Goal: Task Accomplishment & Management: Complete application form

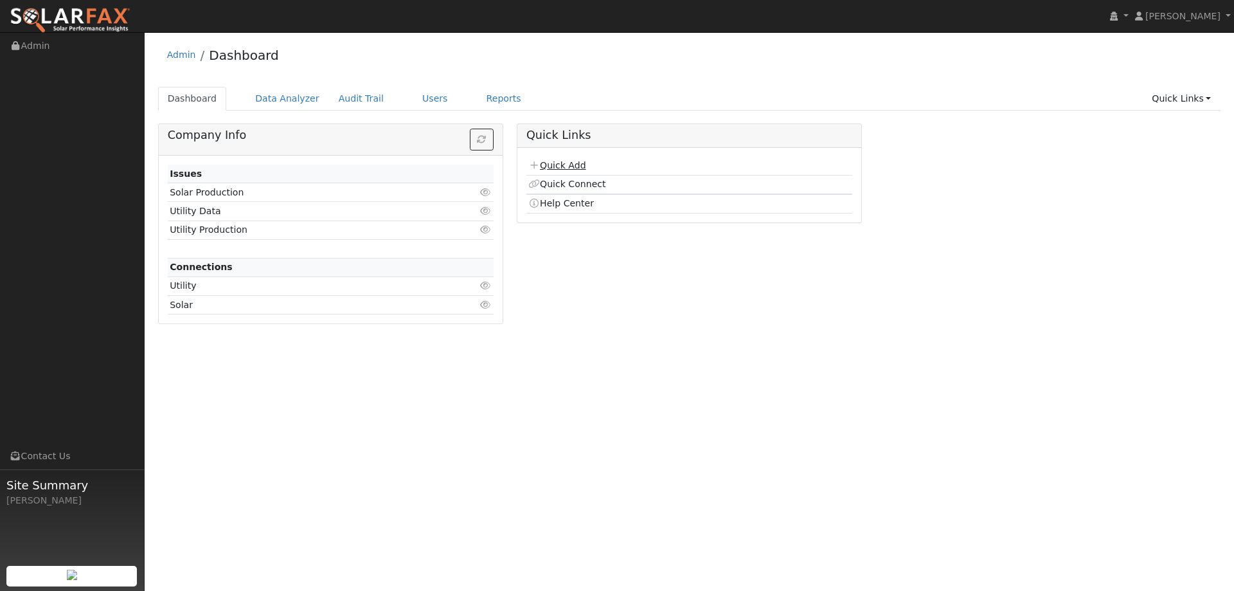
click at [572, 165] on link "Quick Add" at bounding box center [557, 165] width 57 height 10
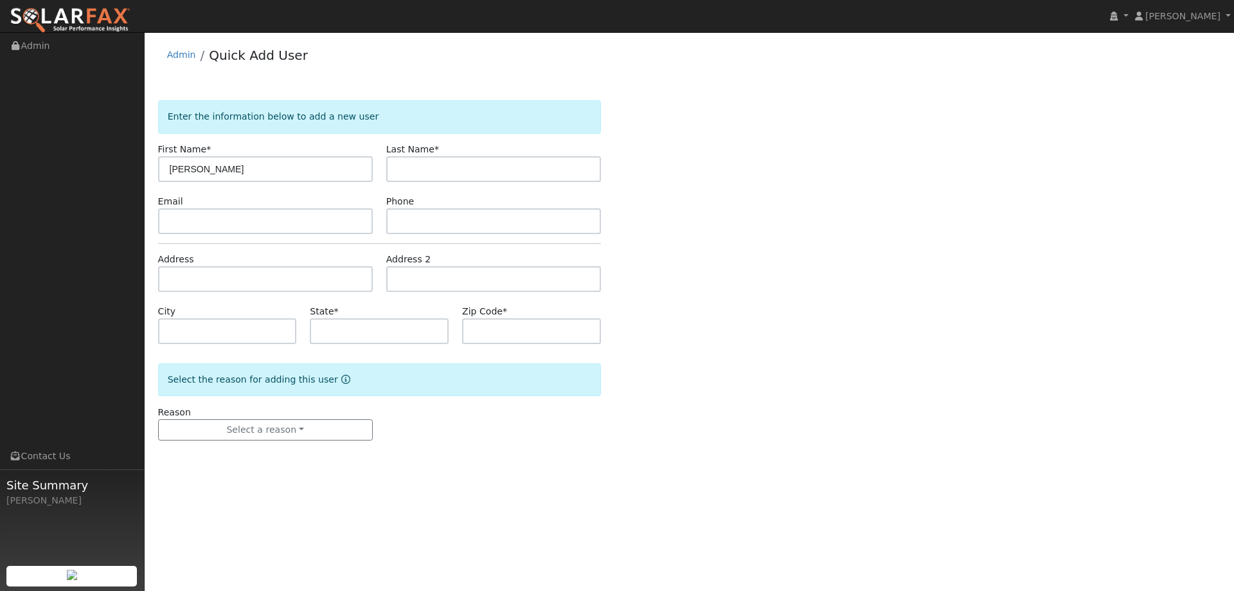
type input "[PERSON_NAME]"
click at [289, 213] on input "text" at bounding box center [265, 221] width 215 height 26
paste input "[EMAIL_ADDRESS][DOMAIN_NAME]"
type input "[EMAIL_ADDRESS][DOMAIN_NAME]"
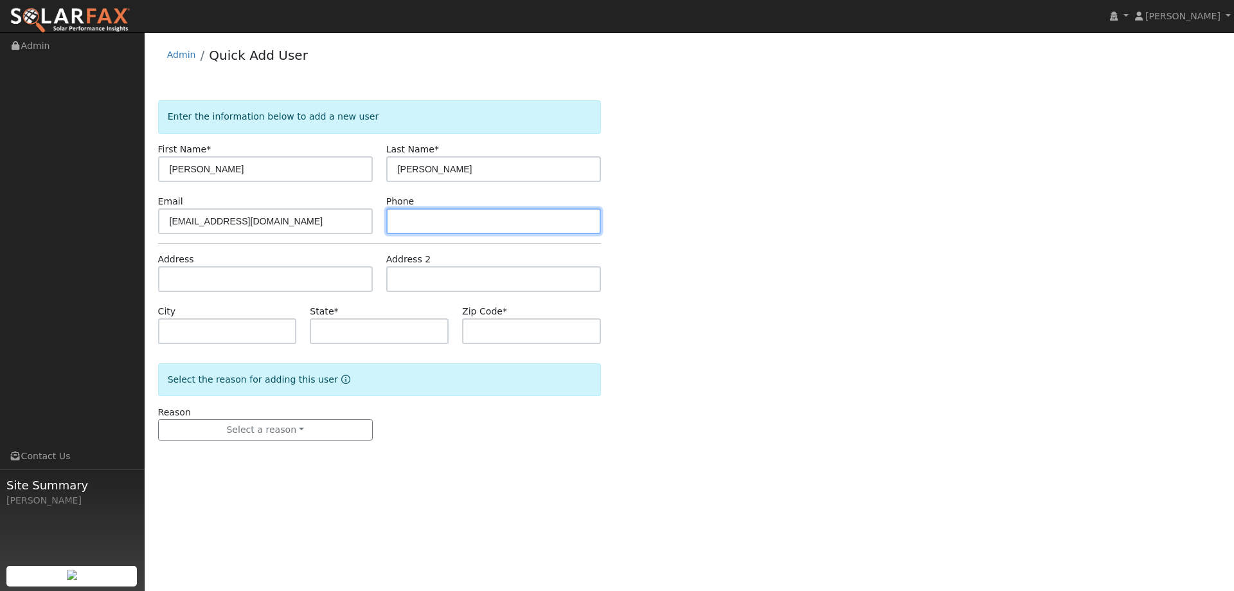
click at [426, 220] on input "text" at bounding box center [493, 221] width 215 height 26
paste input "[PHONE_NUMBER]"
type input "[PHONE_NUMBER]"
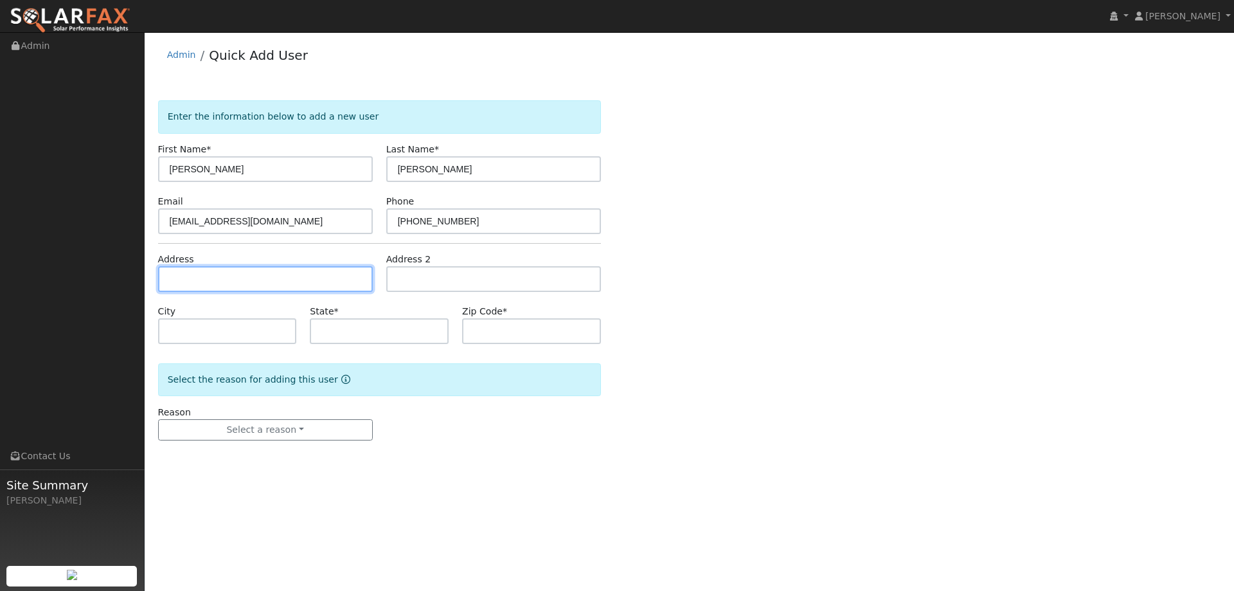
click at [296, 284] on input "text" at bounding box center [265, 279] width 215 height 26
paste input "[STREET_ADDRESS]"
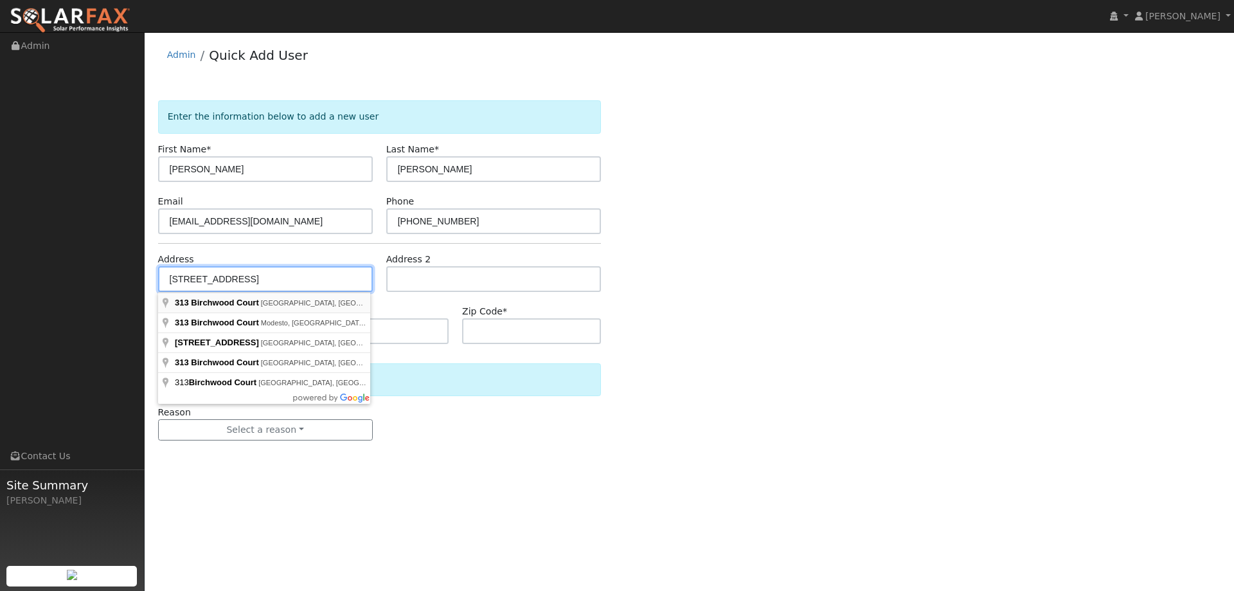
type input "[STREET_ADDRESS]"
type input "[GEOGRAPHIC_DATA]"
type input "CA"
type input "95688"
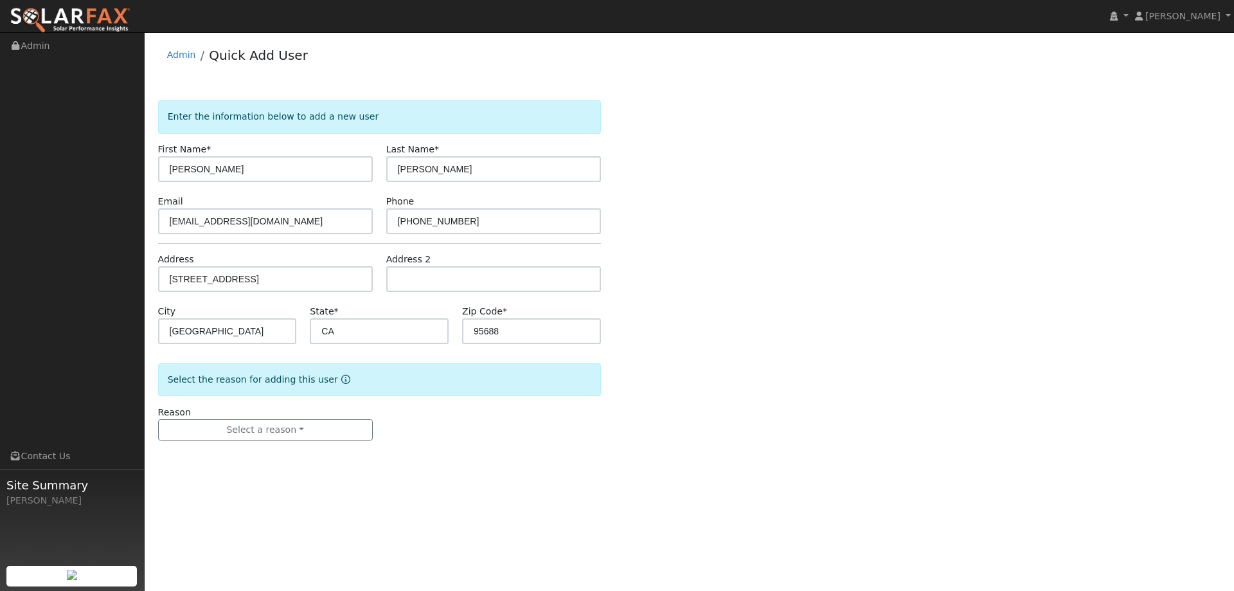
click at [321, 403] on form "Enter the information below to add a new user First Name * [PERSON_NAME] Last N…" at bounding box center [379, 283] width 443 height 366
click at [321, 417] on div "Reason Select a reason New lead New customer adding solar New customer has solar" at bounding box center [265, 423] width 228 height 35
click at [321, 420] on button "Select a reason" at bounding box center [265, 430] width 215 height 22
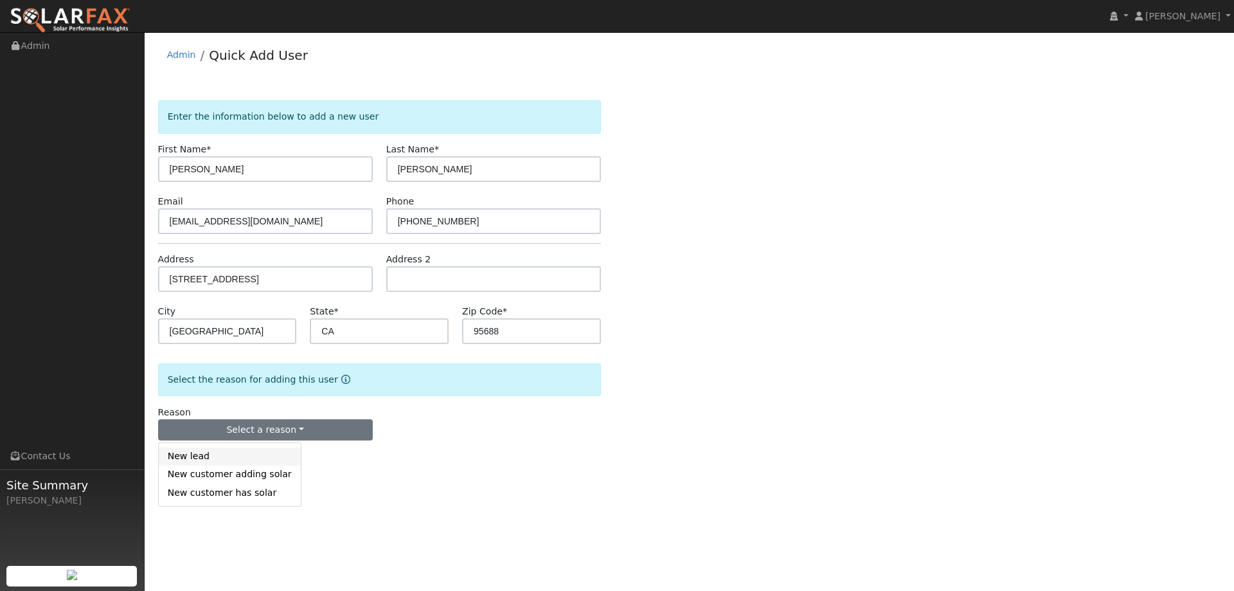
click at [269, 448] on link "New lead" at bounding box center [230, 457] width 142 height 18
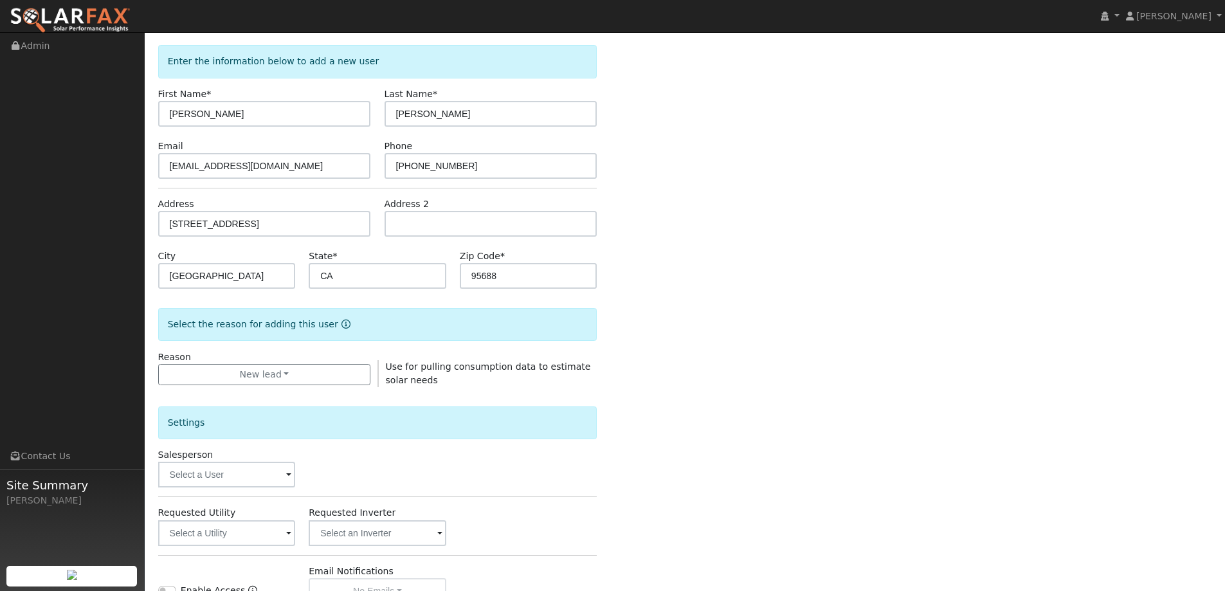
scroll to position [129, 0]
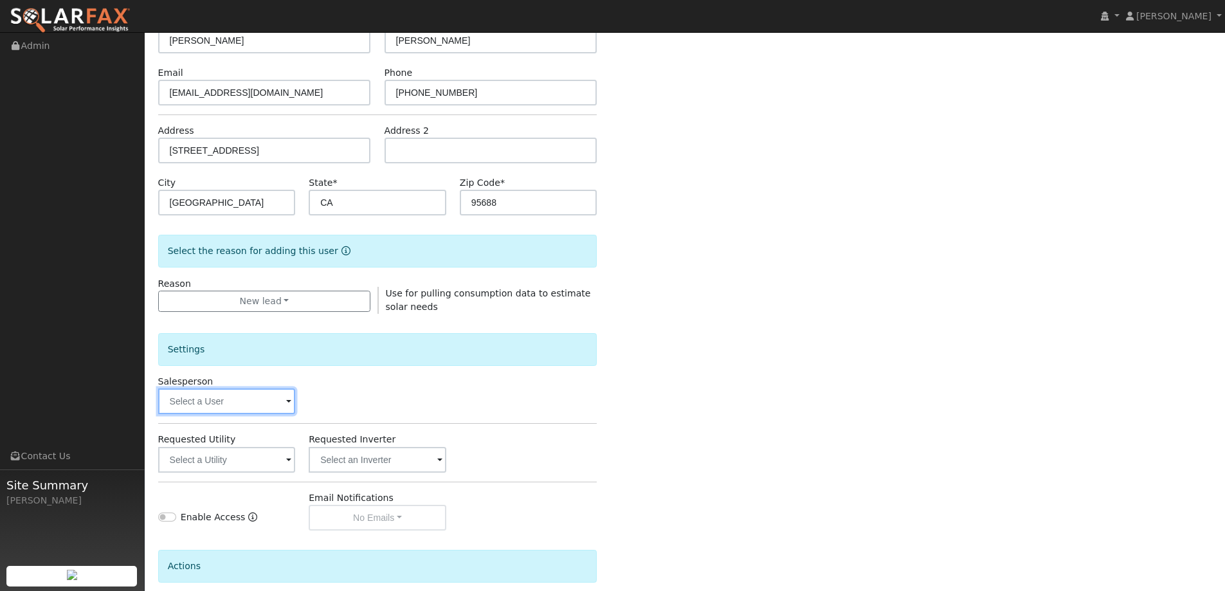
click at [242, 399] on input "text" at bounding box center [227, 401] width 138 height 26
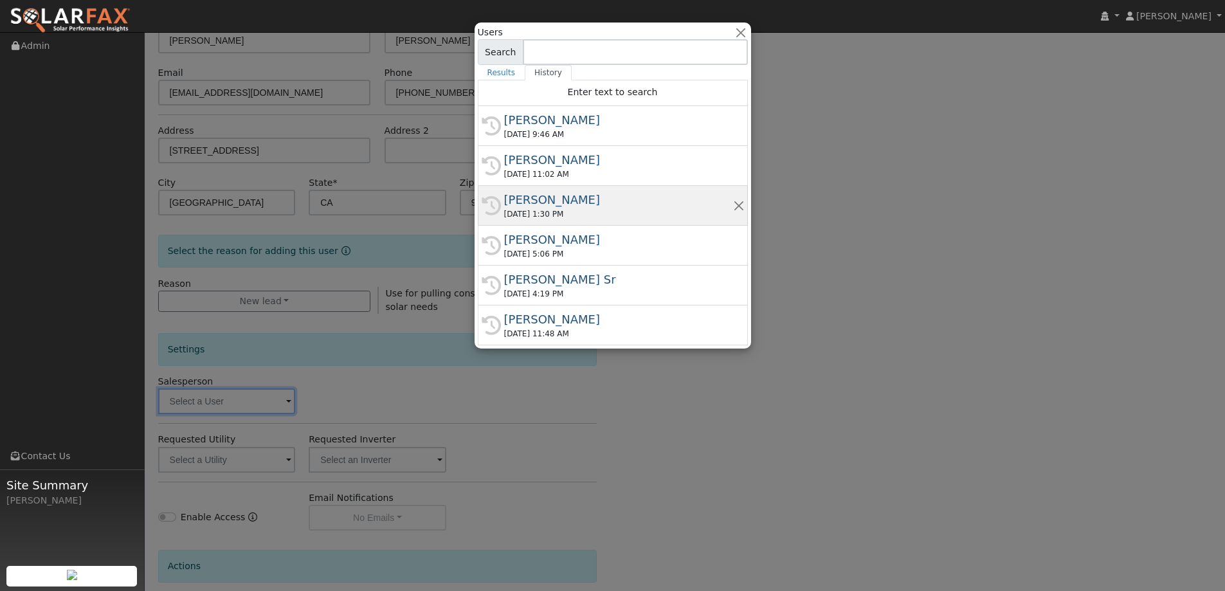
click at [592, 205] on div "Paul Barber" at bounding box center [618, 199] width 229 height 17
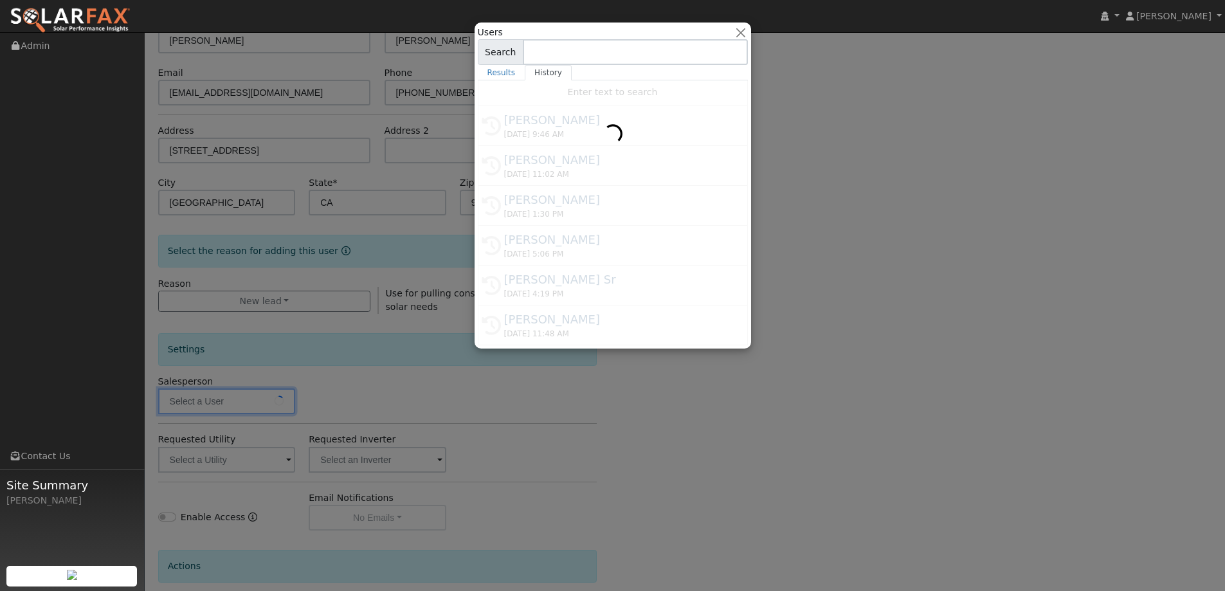
type input "Paul Barber"
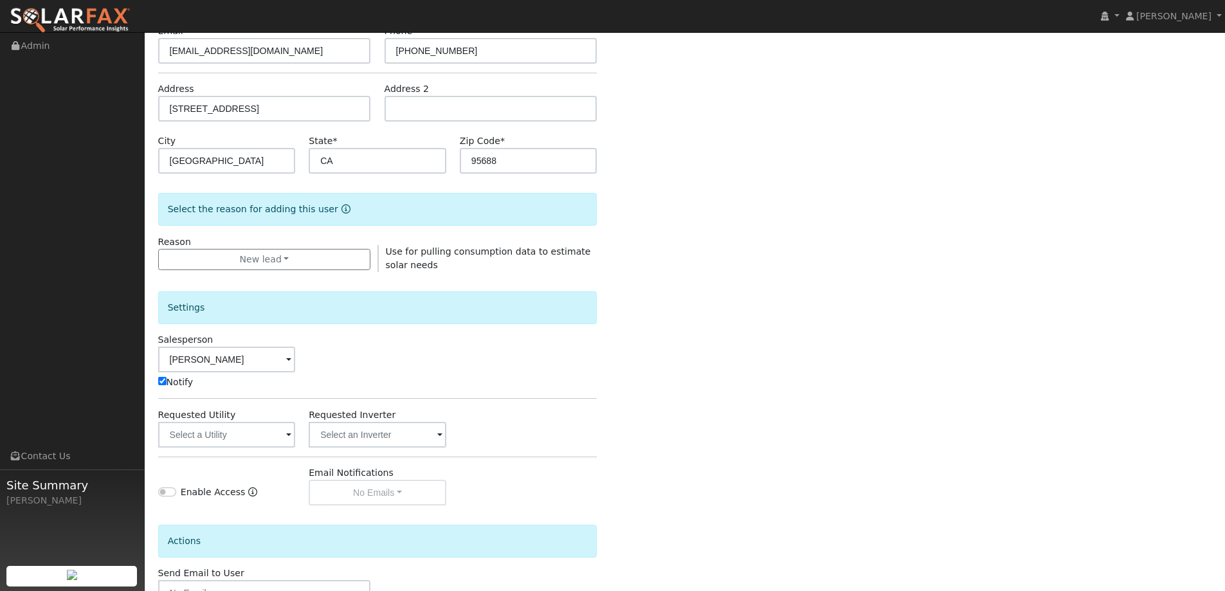
scroll to position [193, 0]
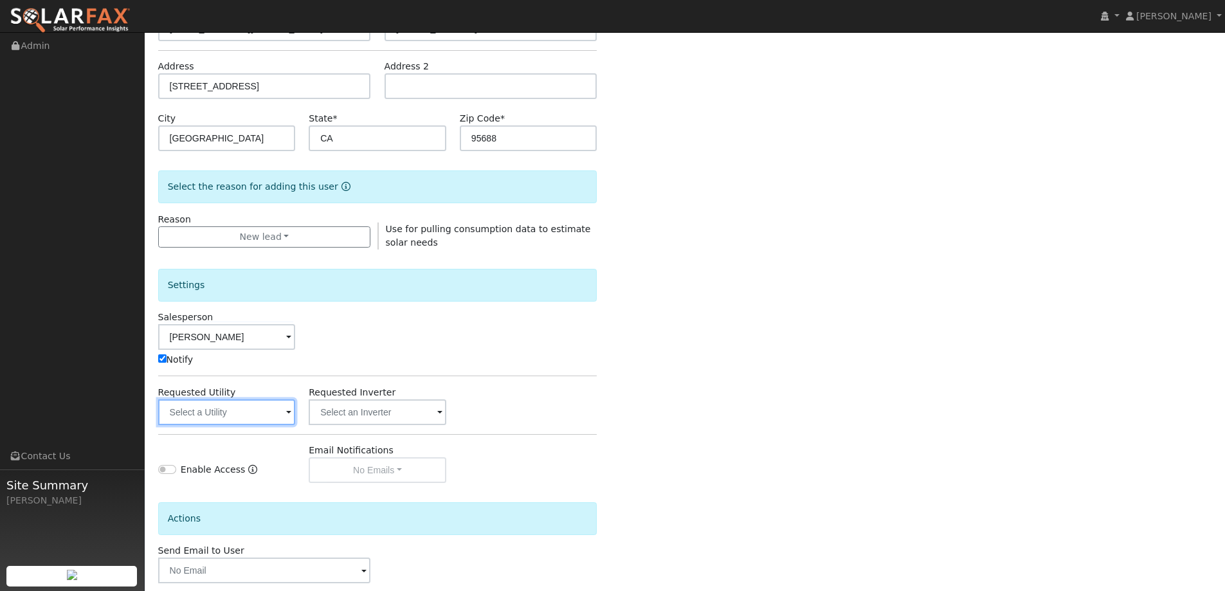
click at [273, 417] on input "text" at bounding box center [227, 412] width 138 height 26
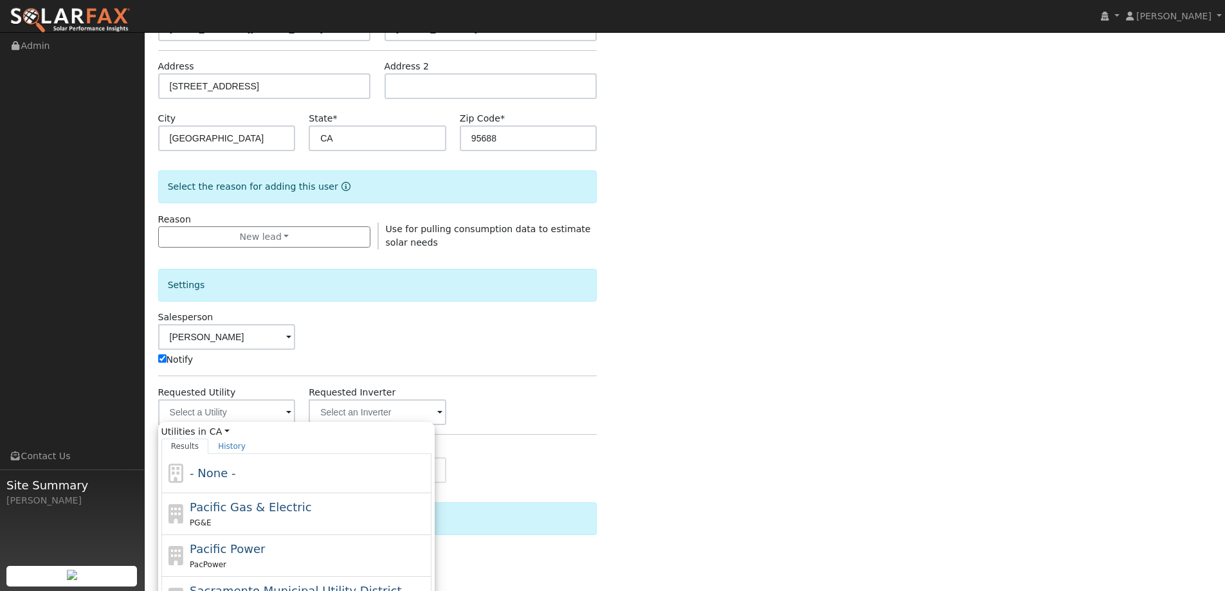
drag, startPoint x: 282, startPoint y: 496, endPoint x: 330, endPoint y: 503, distance: 48.7
click at [284, 498] on div "Pacific Gas & Electric PG&E" at bounding box center [296, 514] width 270 height 42
type input "Pacific Gas & Electric"
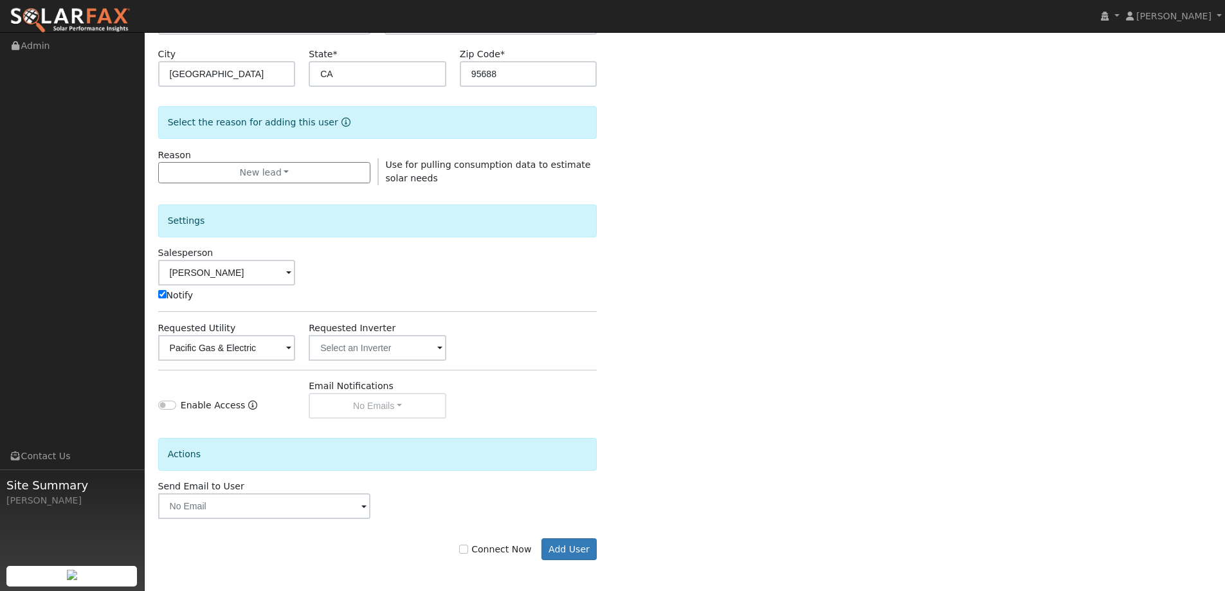
scroll to position [258, 0]
click at [468, 545] on input "Connect Now" at bounding box center [463, 547] width 9 height 9
checkbox input "true"
click at [564, 549] on button "Add User" at bounding box center [569, 548] width 56 height 22
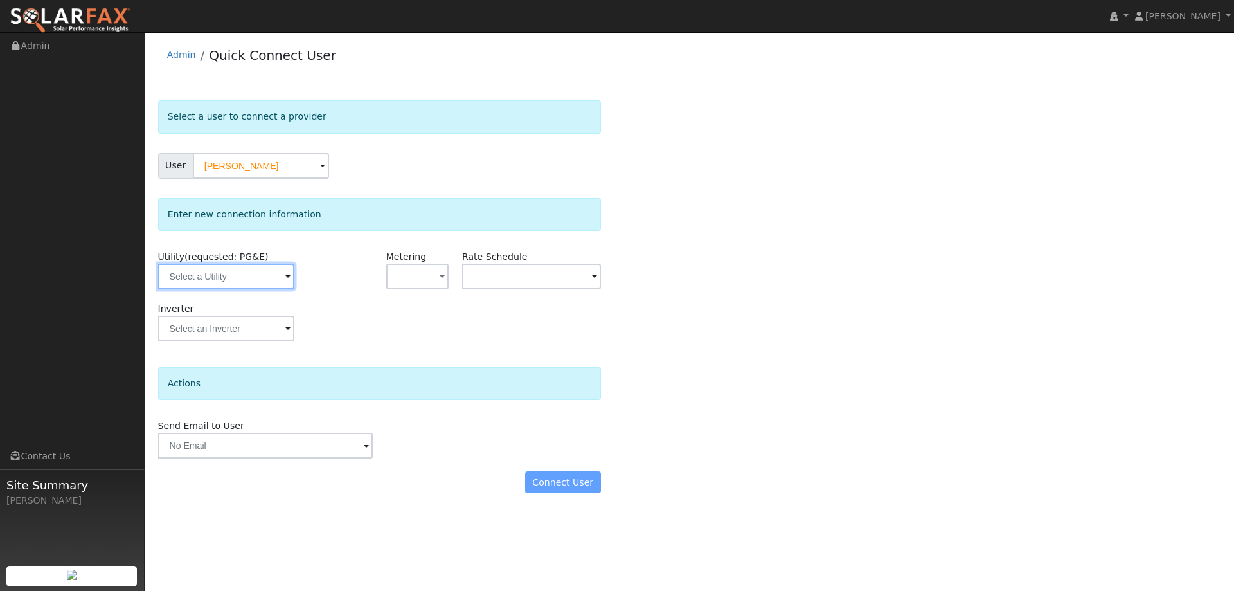
click at [229, 274] on input "text" at bounding box center [226, 277] width 136 height 26
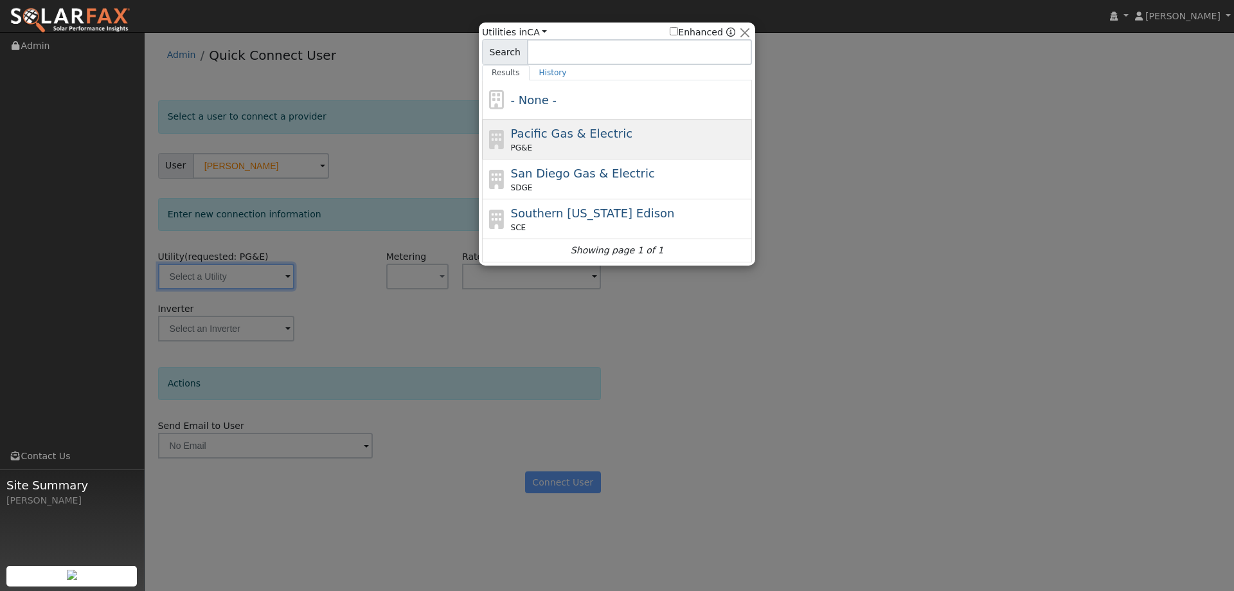
click at [542, 146] on div "PG&E" at bounding box center [630, 148] width 239 height 12
type input "PG&E"
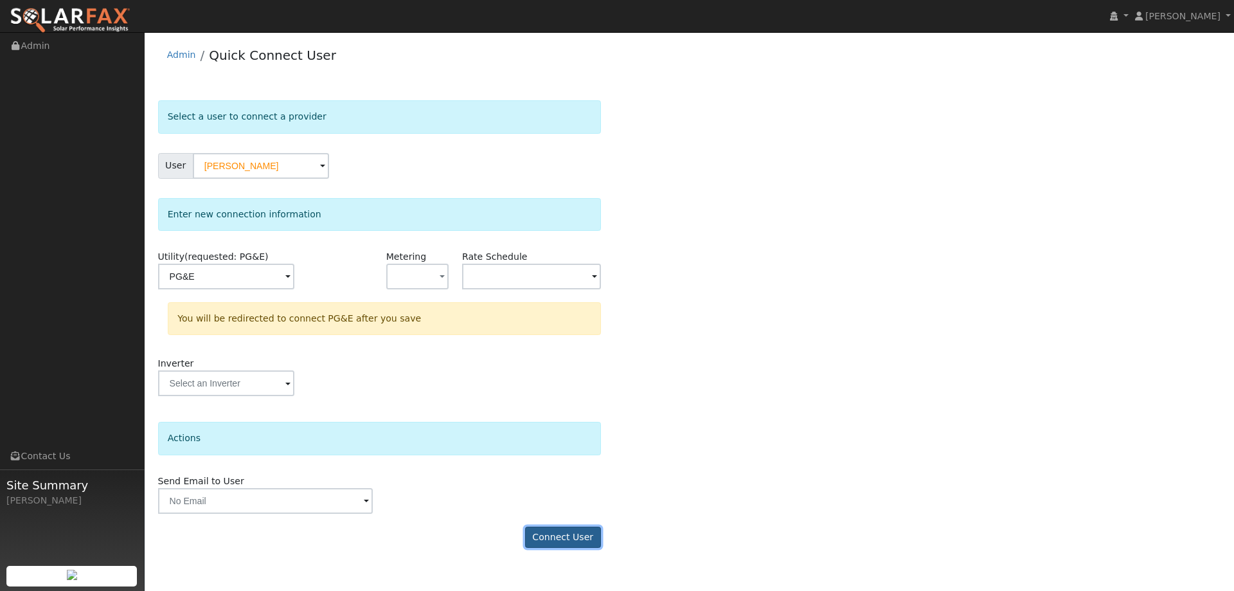
click at [550, 536] on button "Connect User" at bounding box center [563, 538] width 76 height 22
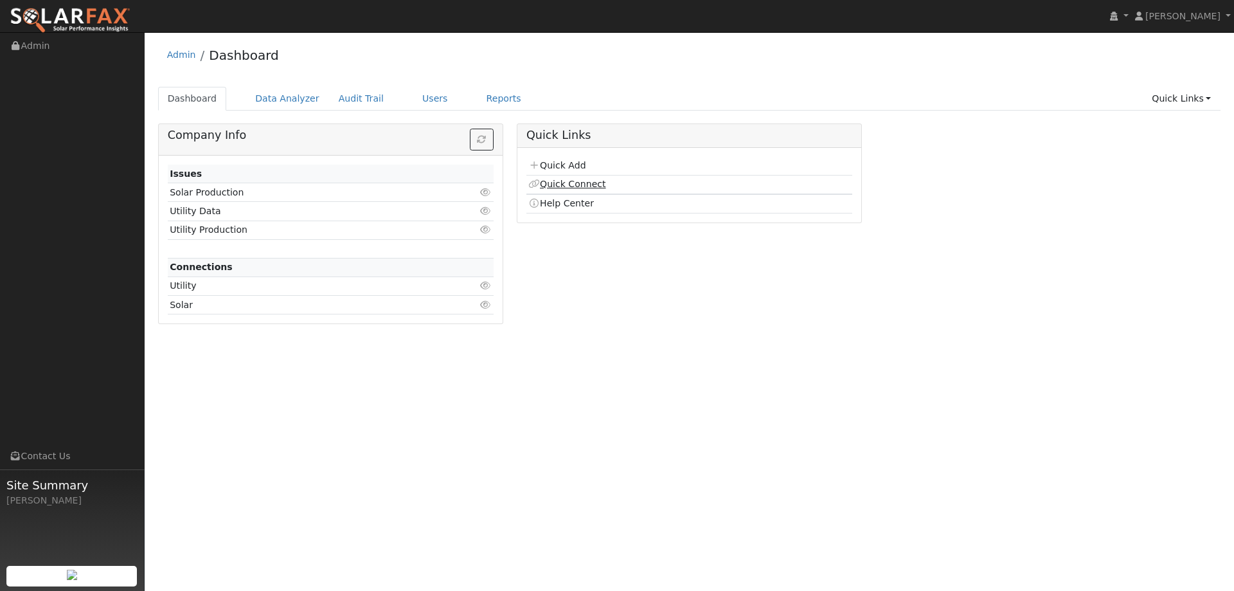
click at [593, 186] on link "Quick Connect" at bounding box center [567, 184] width 77 height 10
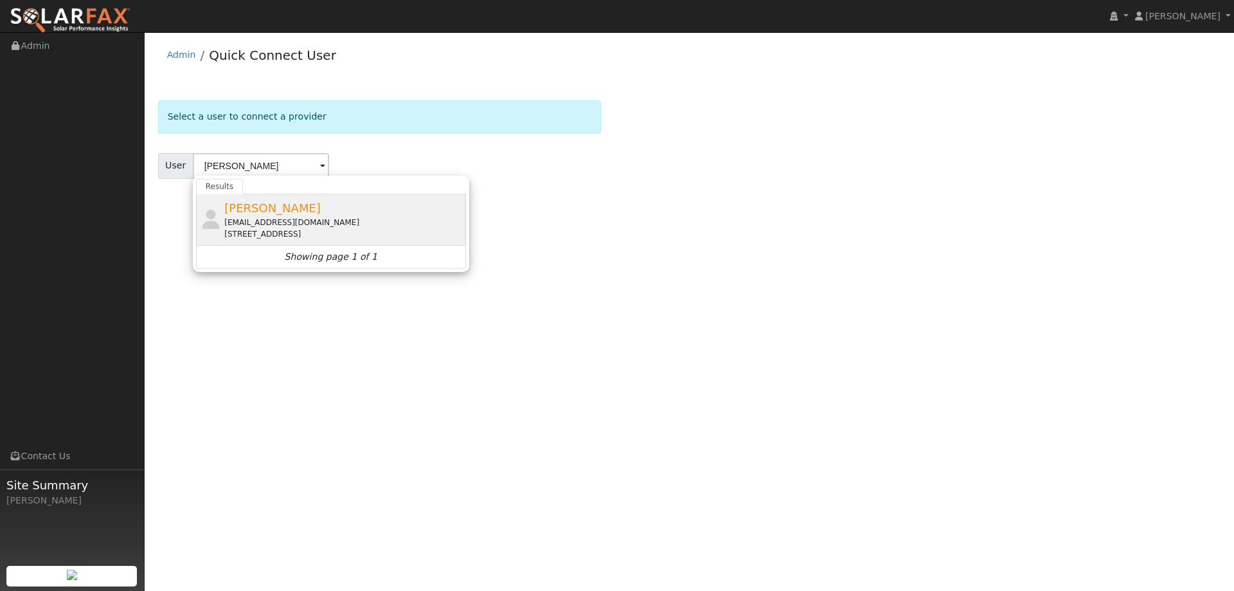
click at [290, 215] on div "[PERSON_NAME] [EMAIL_ADDRESS][DOMAIN_NAME] [STREET_ADDRESS]" at bounding box center [343, 219] width 239 height 41
type input "[PERSON_NAME]"
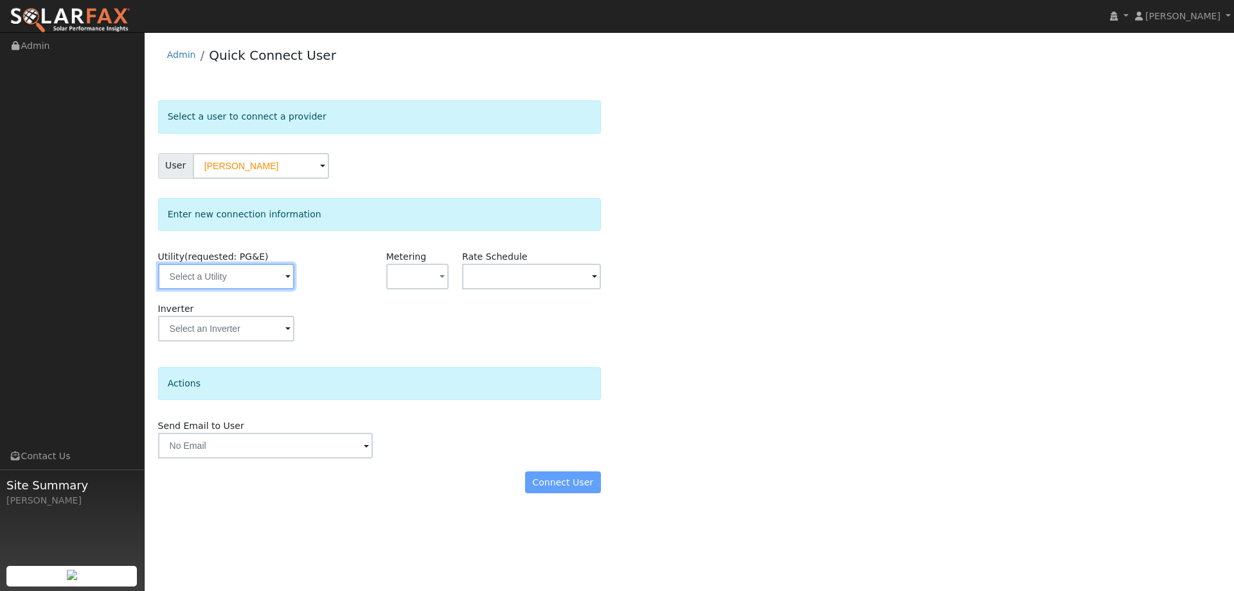
click at [273, 287] on input "text" at bounding box center [226, 277] width 136 height 26
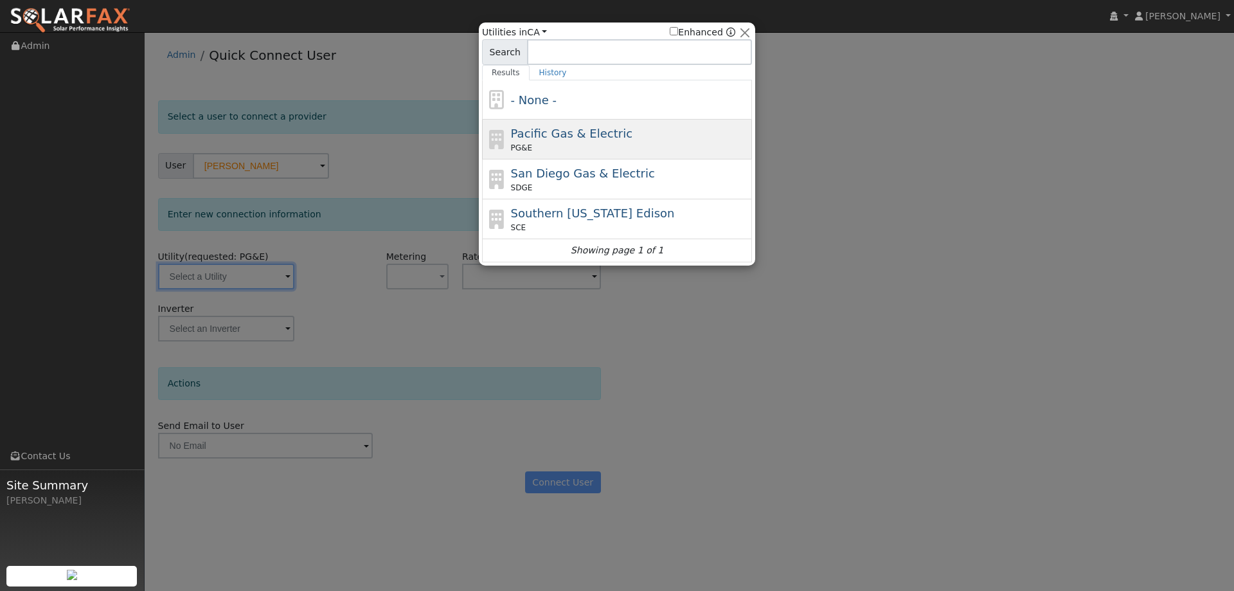
click at [541, 154] on div "Pacific Gas & Electric PG&E" at bounding box center [617, 140] width 270 height 40
type input "PG&E"
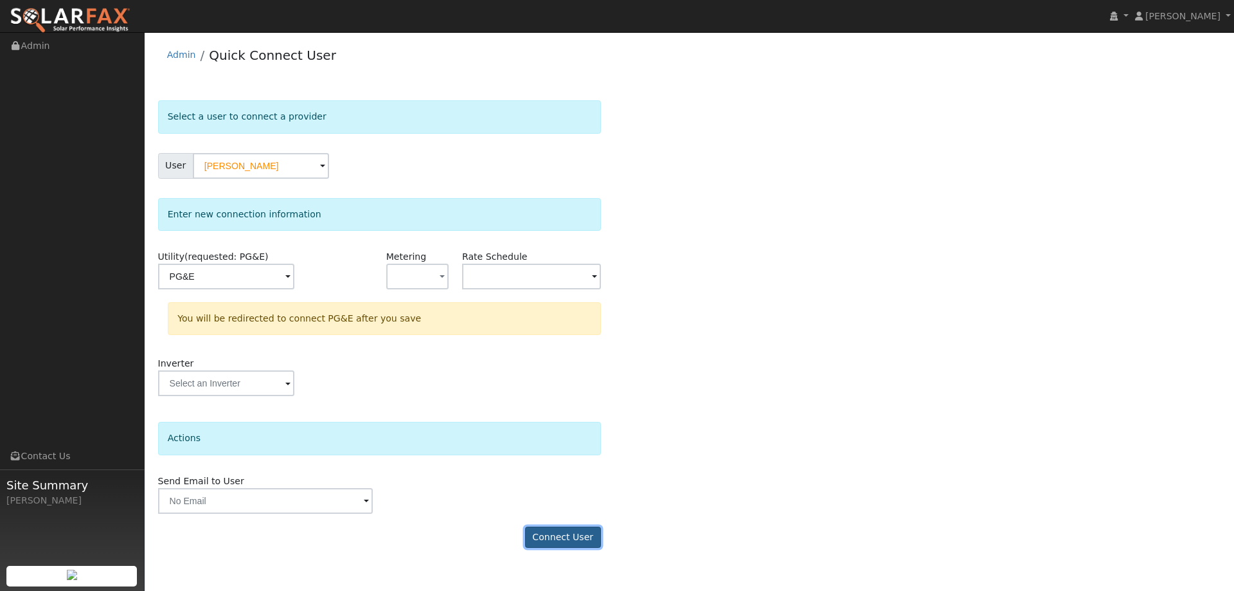
click at [579, 527] on button "Connect User" at bounding box center [563, 538] width 76 height 22
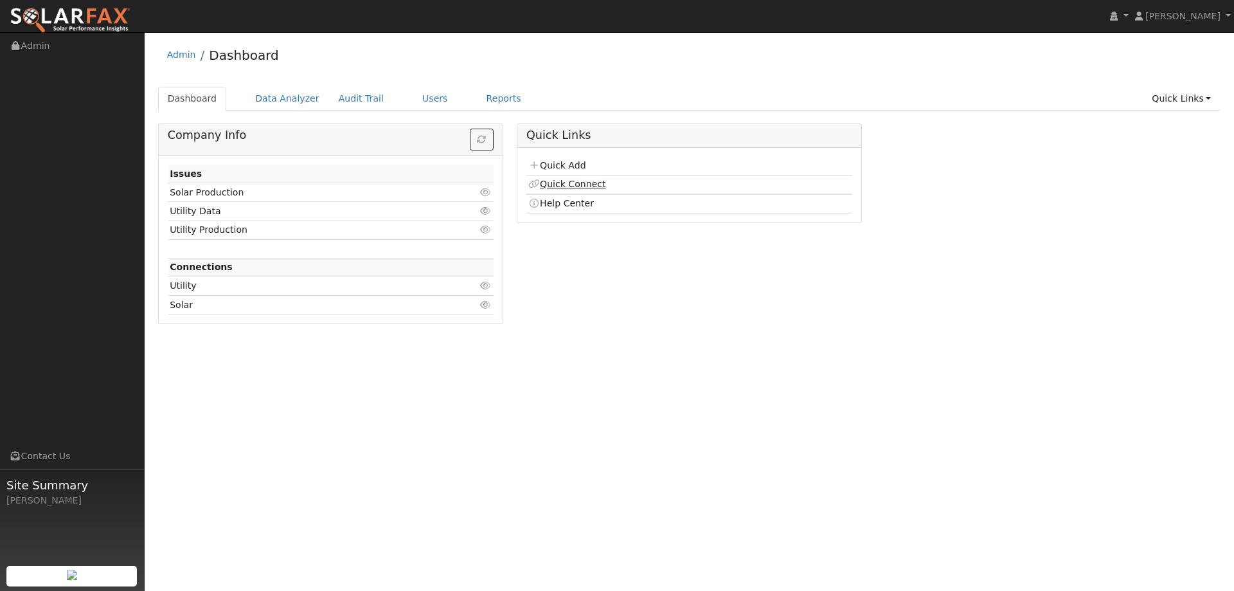
click at [572, 186] on link "Quick Connect" at bounding box center [567, 184] width 77 height 10
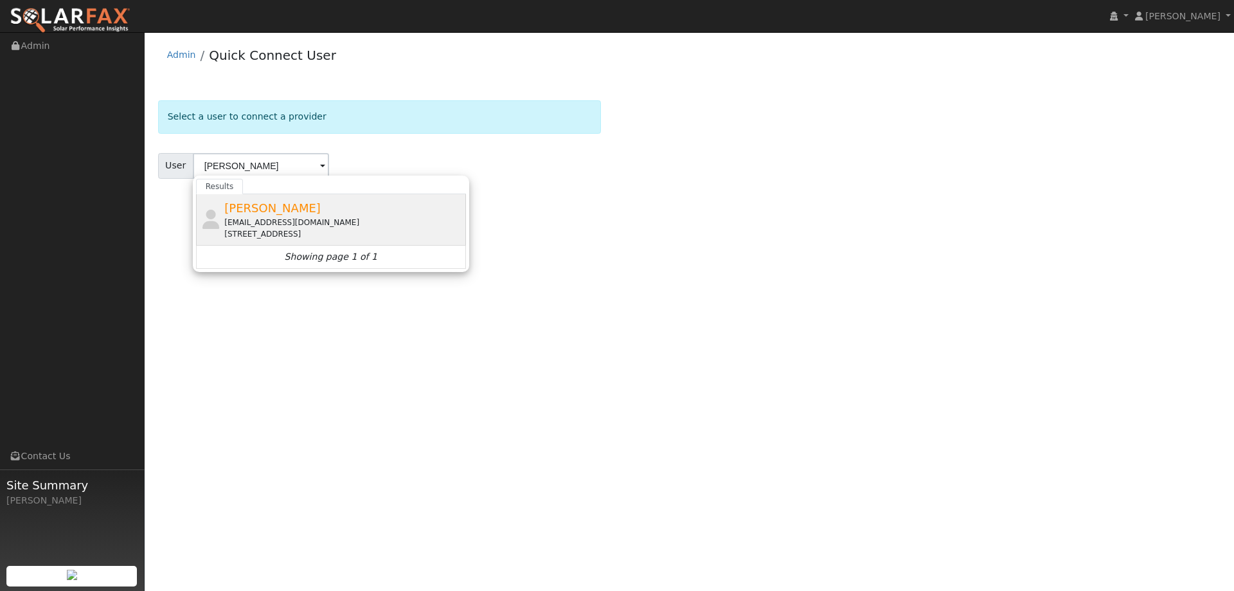
click at [345, 203] on div "[PERSON_NAME] [EMAIL_ADDRESS][DOMAIN_NAME] [STREET_ADDRESS]" at bounding box center [343, 219] width 239 height 41
type input "[PERSON_NAME]"
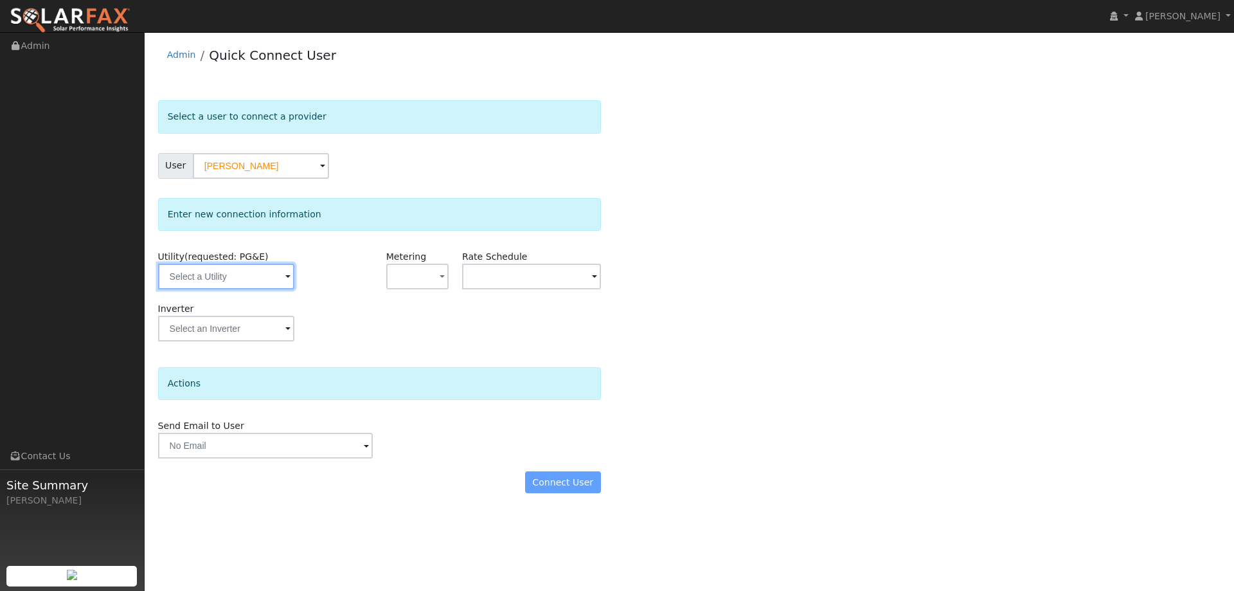
click at [251, 274] on input "text" at bounding box center [226, 277] width 136 height 26
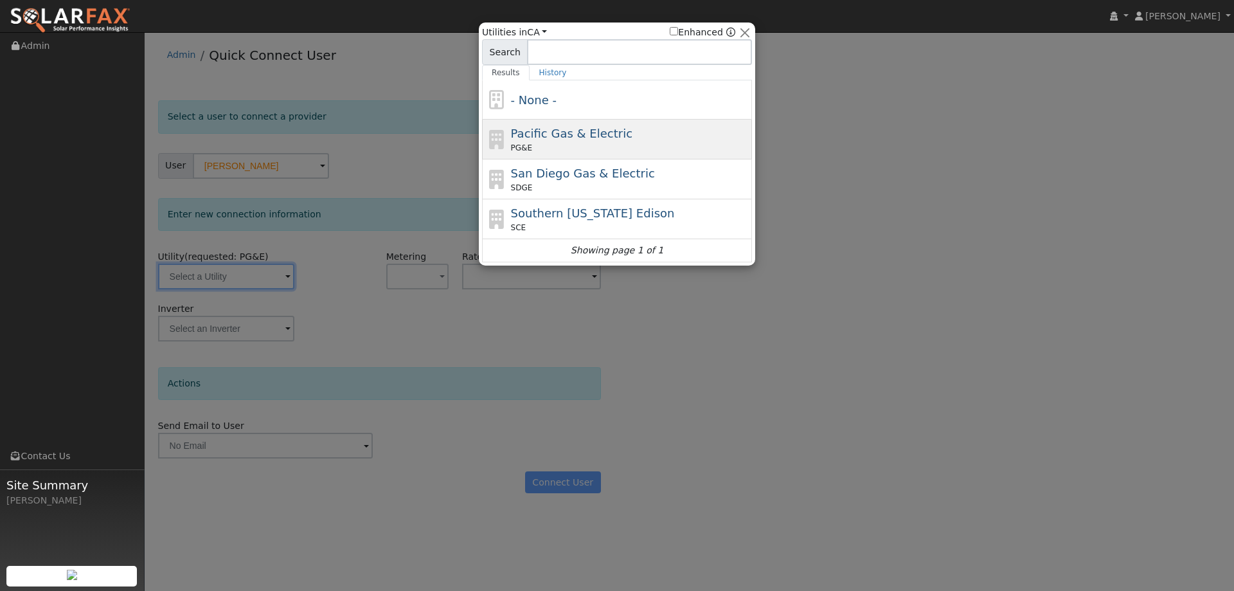
click at [532, 143] on div "PG&E" at bounding box center [630, 148] width 239 height 12
type input "PG&E"
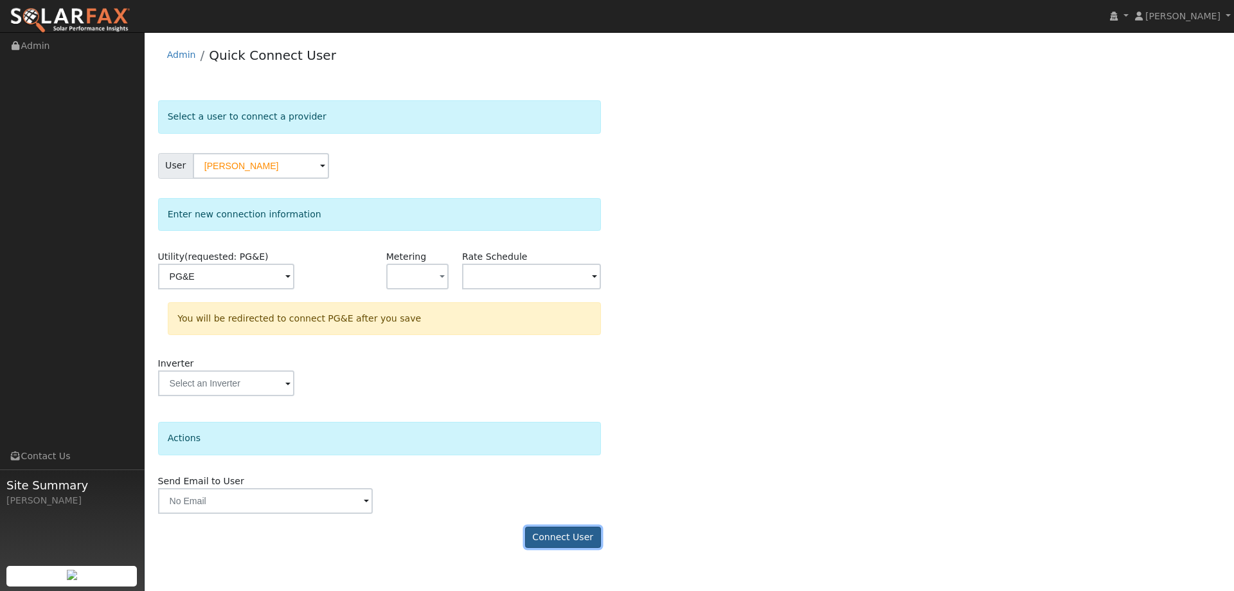
click at [559, 539] on button "Connect User" at bounding box center [563, 538] width 76 height 22
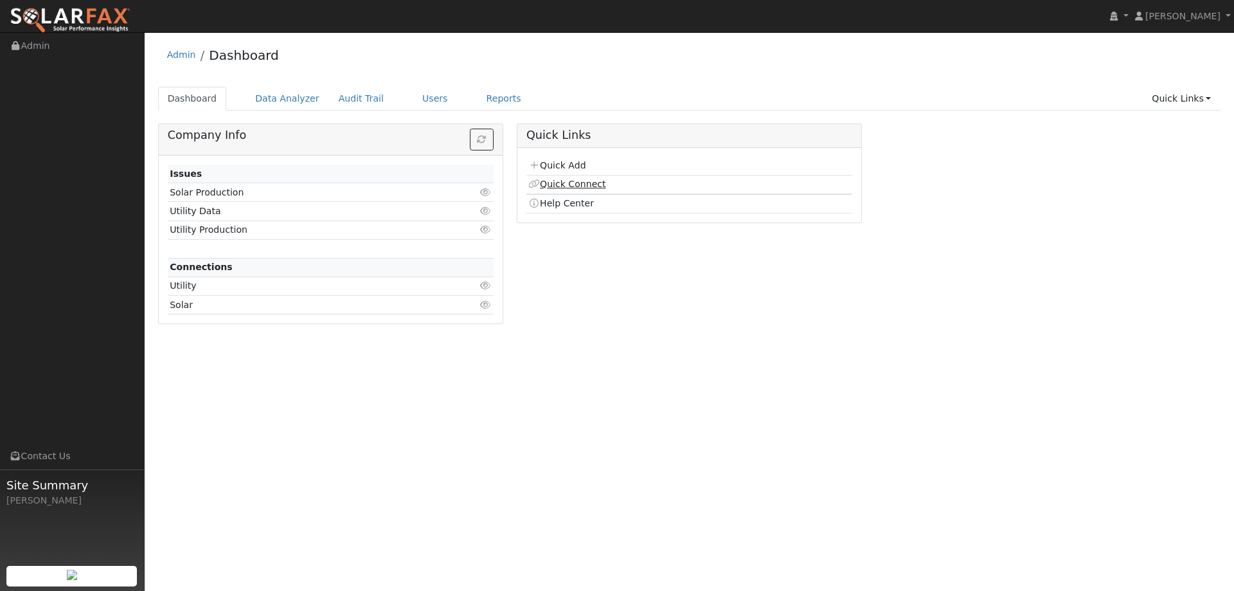
click at [559, 179] on link "Quick Connect" at bounding box center [567, 184] width 77 height 10
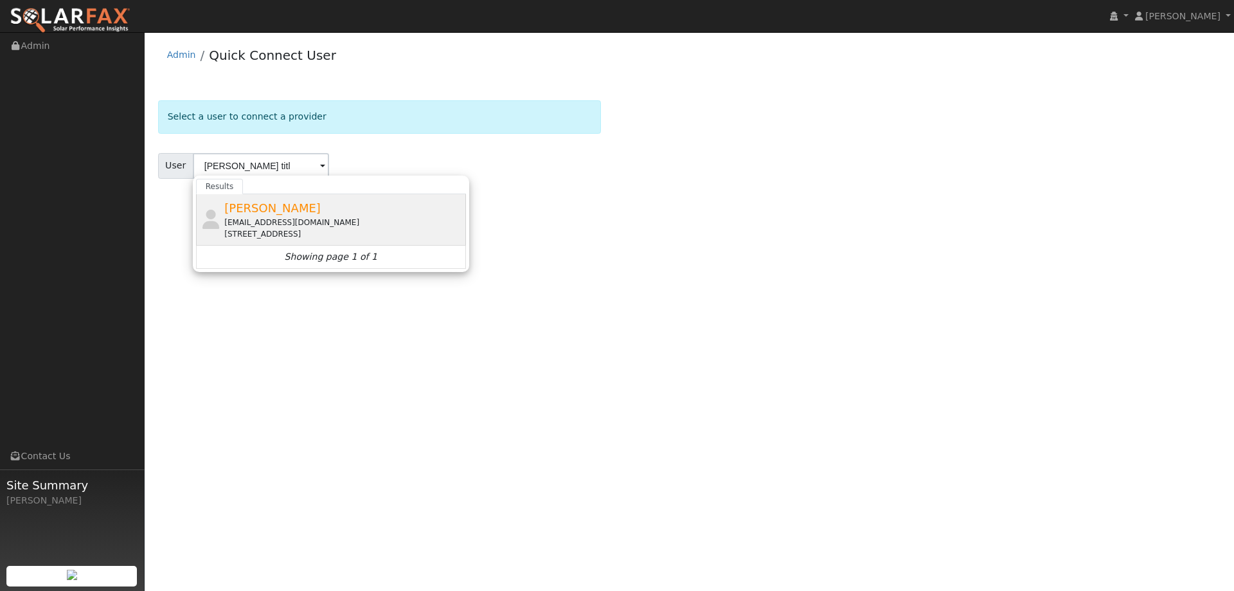
click at [337, 222] on div "[EMAIL_ADDRESS][DOMAIN_NAME]" at bounding box center [343, 223] width 239 height 12
type input "[PERSON_NAME]"
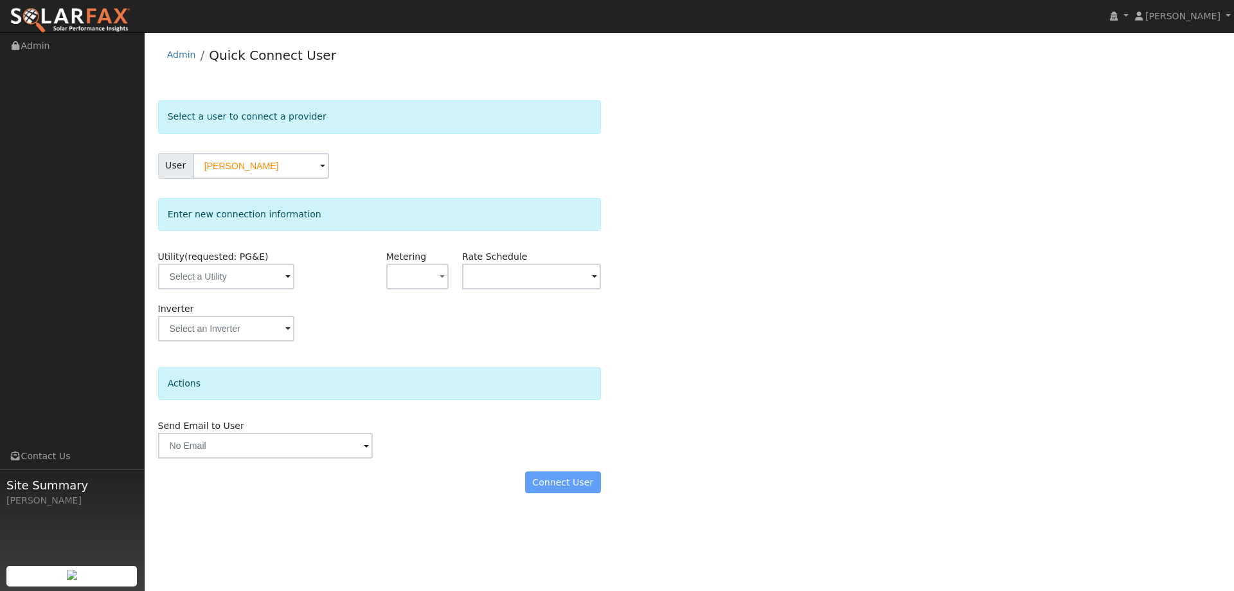
click at [294, 276] on div at bounding box center [227, 277] width 139 height 26
click at [289, 277] on input "text" at bounding box center [226, 277] width 136 height 26
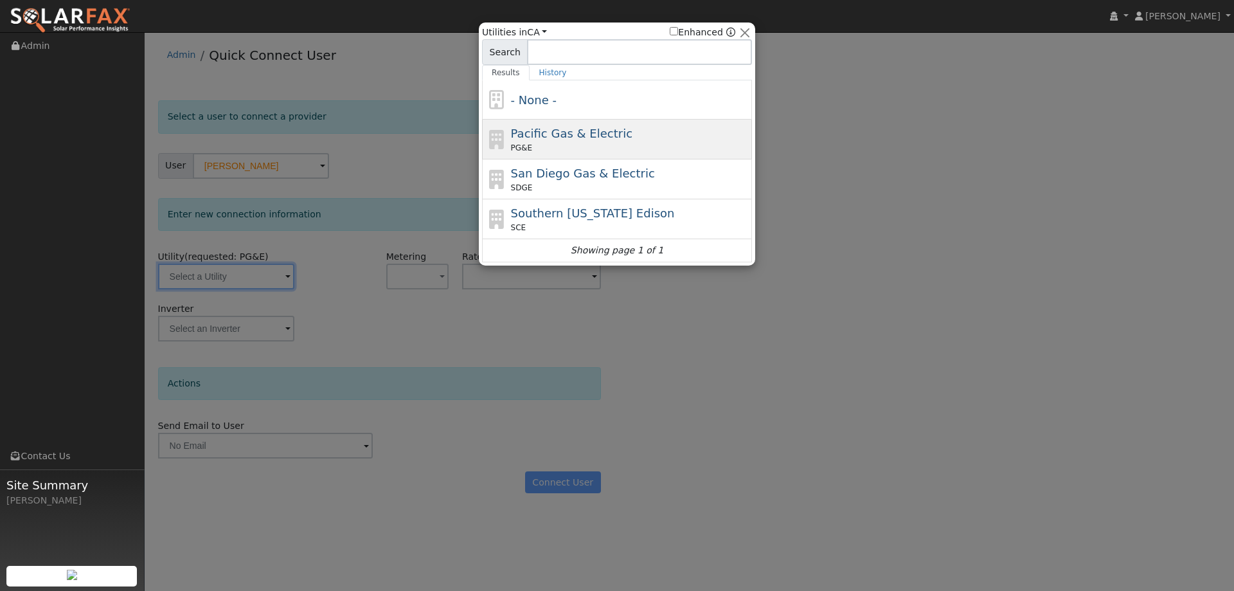
click at [523, 150] on span "PG&E" at bounding box center [521, 148] width 21 height 12
type input "PG&E"
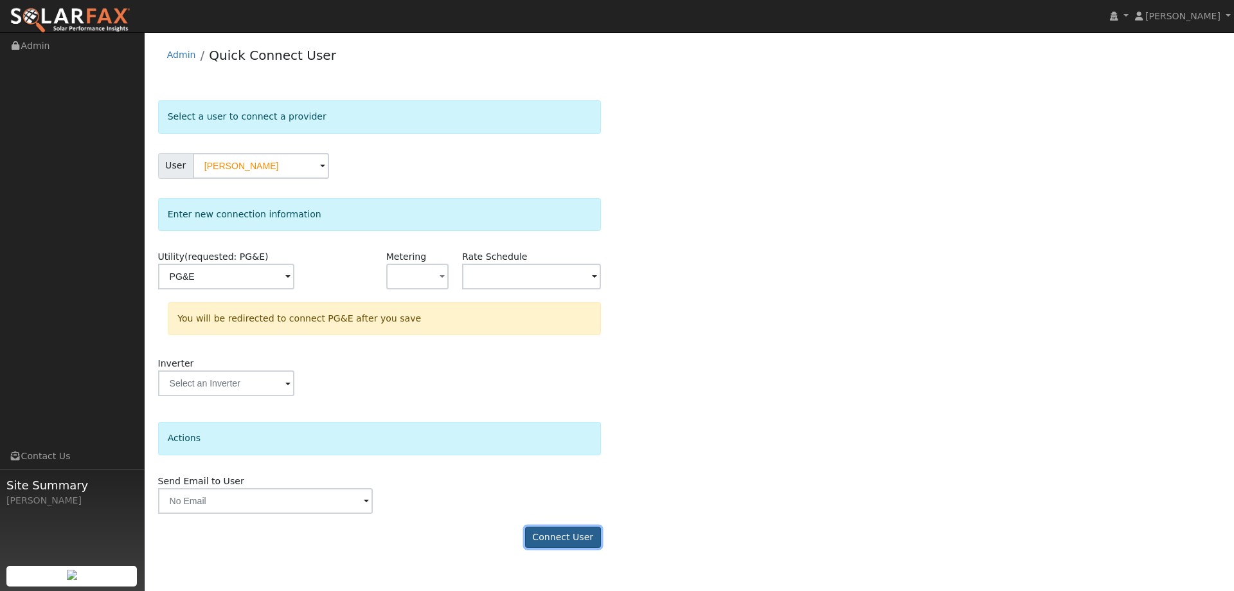
click at [570, 538] on button "Connect User" at bounding box center [563, 538] width 76 height 22
